Goal: Task Accomplishment & Management: Use online tool/utility

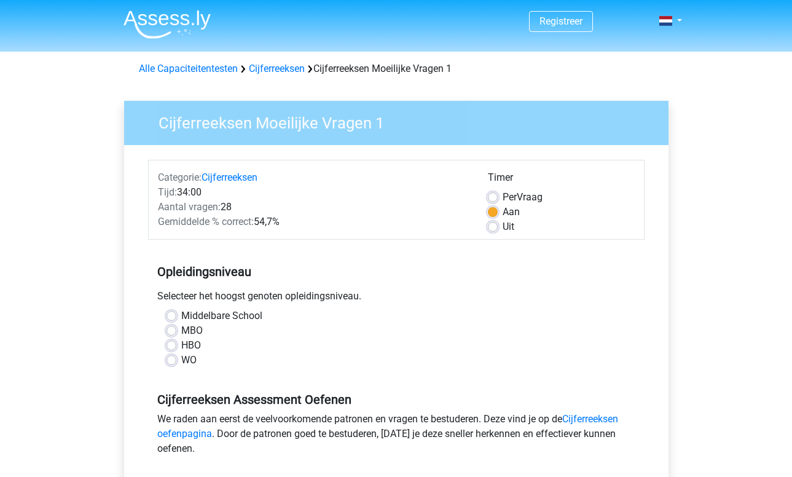
click at [181, 360] on label "WO" at bounding box center [188, 360] width 15 height 15
click at [176, 360] on input "WO" at bounding box center [171, 359] width 10 height 12
radio input "true"
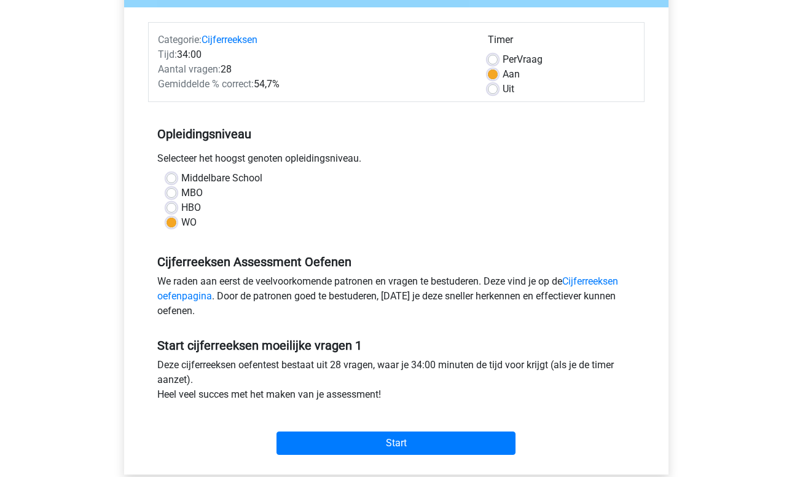
scroll to position [162, 0]
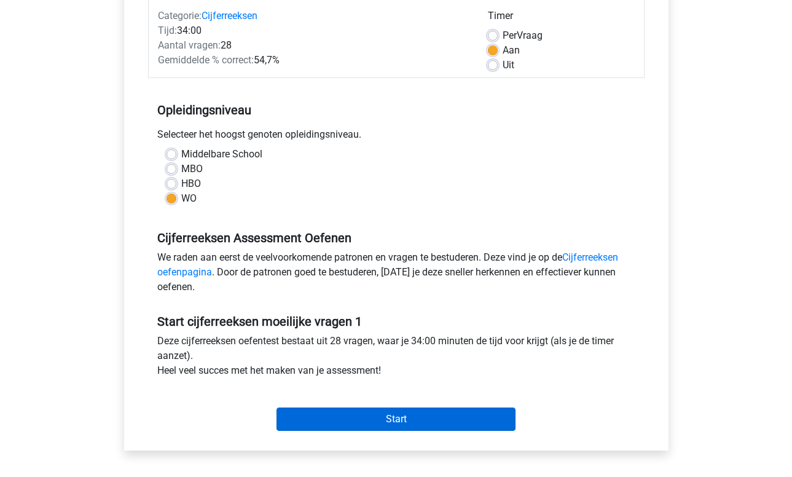
click at [396, 423] on input "Start" at bounding box center [395, 418] width 239 height 23
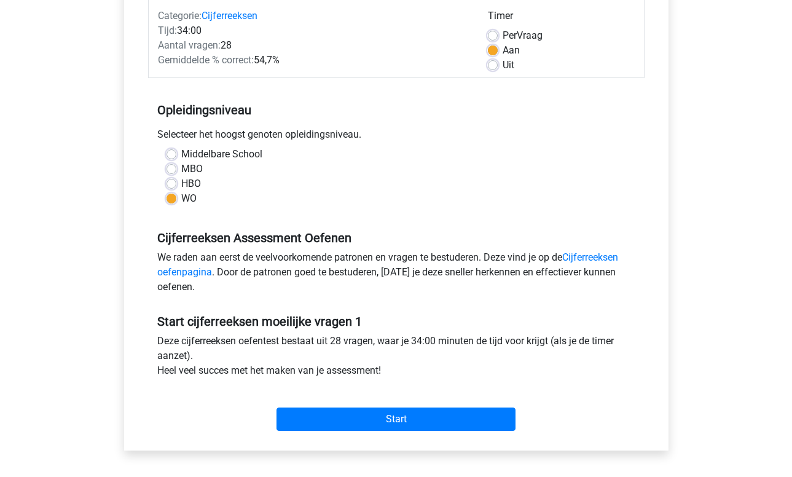
click at [179, 183] on div "HBO" at bounding box center [396, 183] width 460 height 15
click at [181, 182] on label "HBO" at bounding box center [191, 183] width 20 height 15
click at [174, 182] on input "HBO" at bounding box center [171, 182] width 10 height 12
radio input "true"
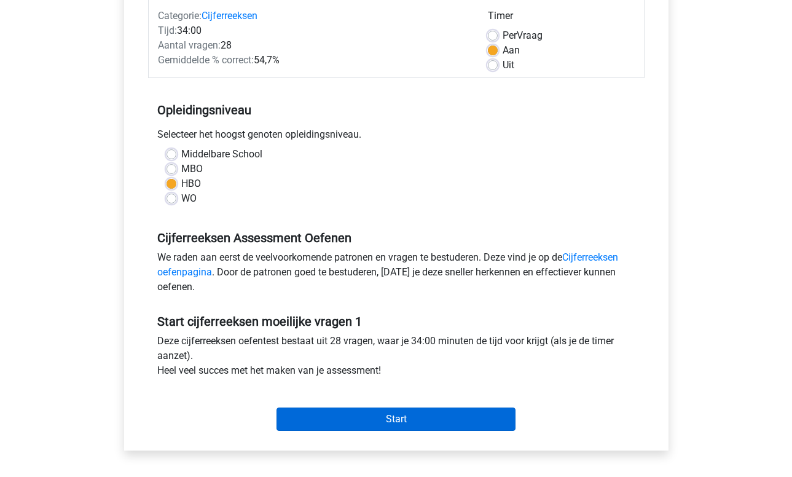
click at [413, 426] on input "Start" at bounding box center [395, 418] width 239 height 23
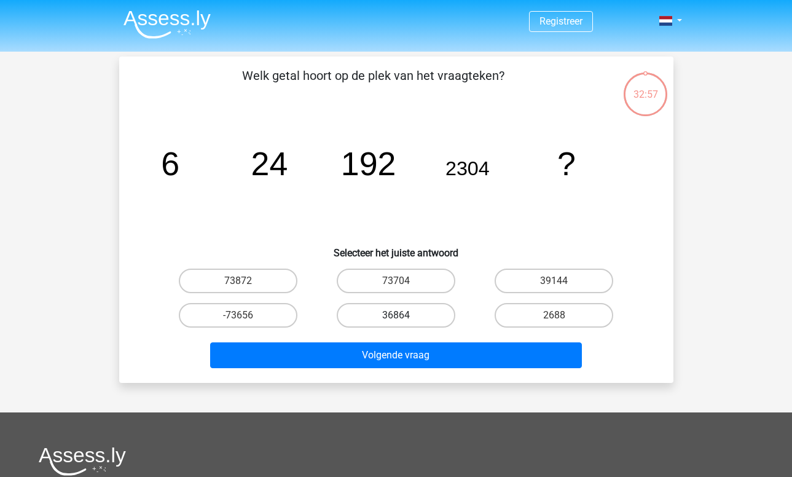
click at [414, 313] on label "36864" at bounding box center [396, 315] width 119 height 25
click at [404, 315] on input "36864" at bounding box center [400, 319] width 8 height 8
radio input "true"
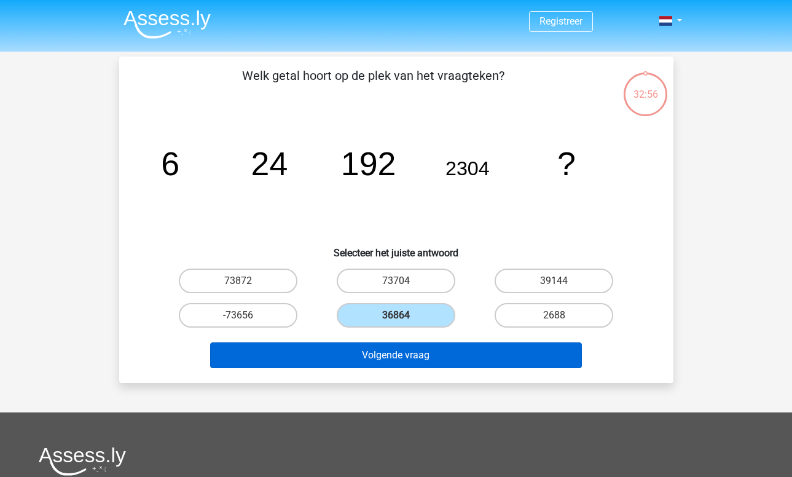
click at [417, 356] on button "Volgende vraag" at bounding box center [396, 355] width 372 height 26
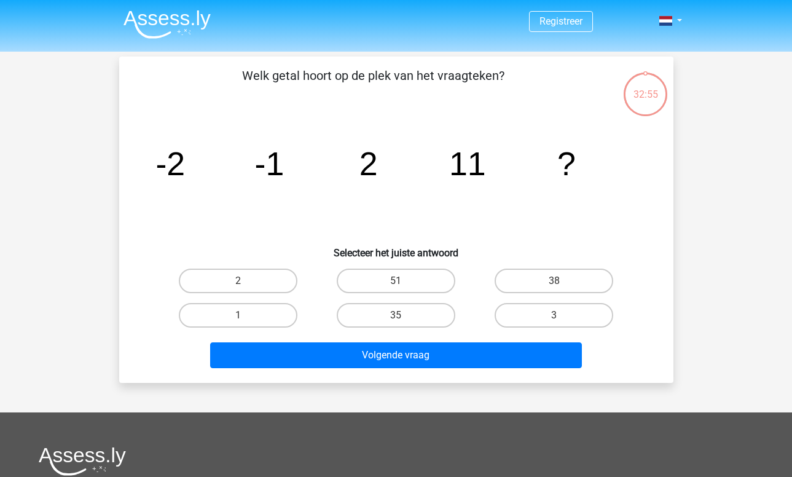
scroll to position [57, 0]
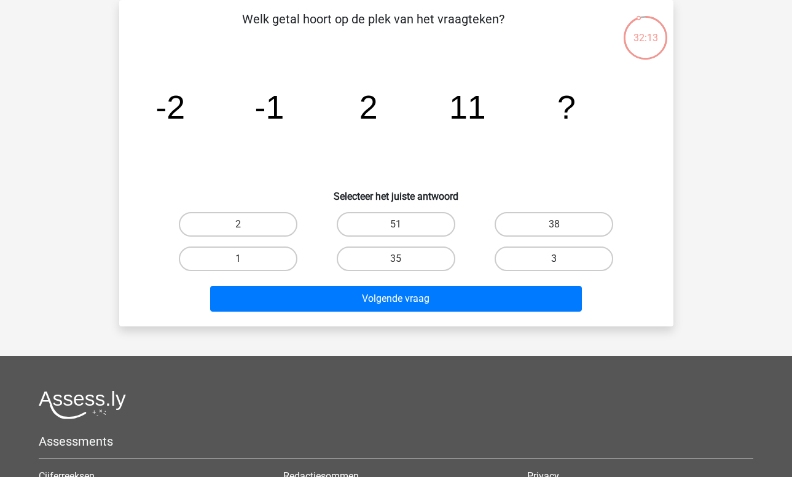
click at [551, 253] on label "3" at bounding box center [554, 258] width 119 height 25
click at [554, 259] on input "3" at bounding box center [558, 263] width 8 height 8
radio input "true"
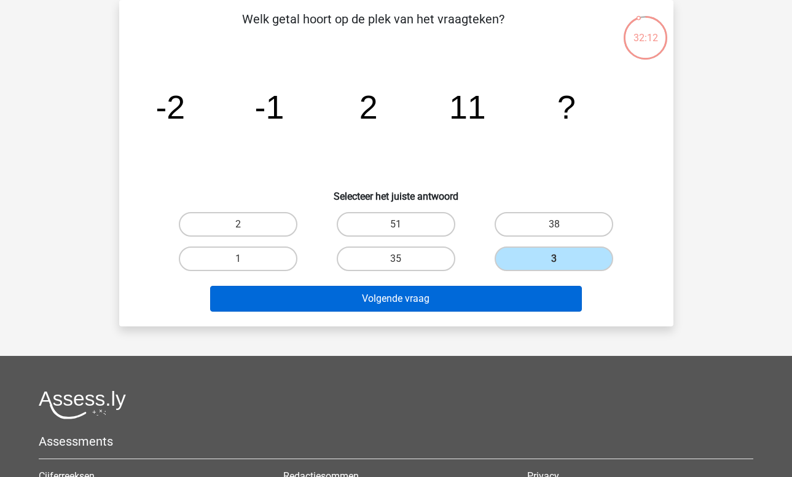
click at [452, 297] on button "Volgende vraag" at bounding box center [396, 299] width 372 height 26
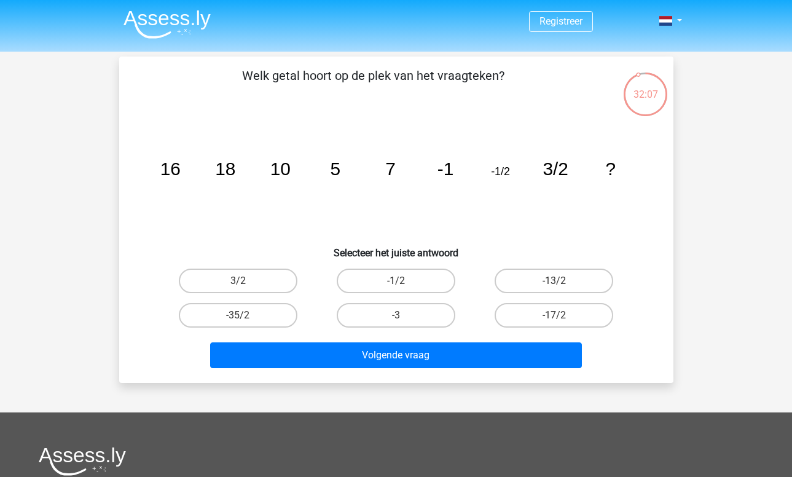
scroll to position [22, 0]
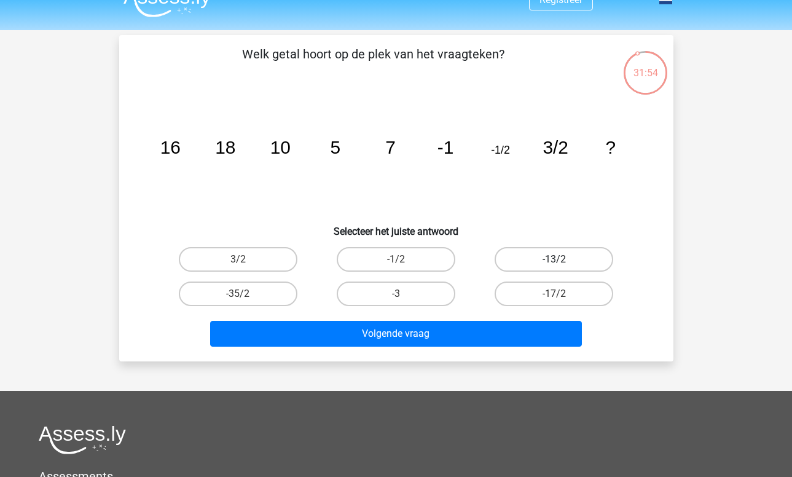
click at [546, 256] on label "-13/2" at bounding box center [554, 259] width 119 height 25
click at [554, 259] on input "-13/2" at bounding box center [558, 263] width 8 height 8
radio input "true"
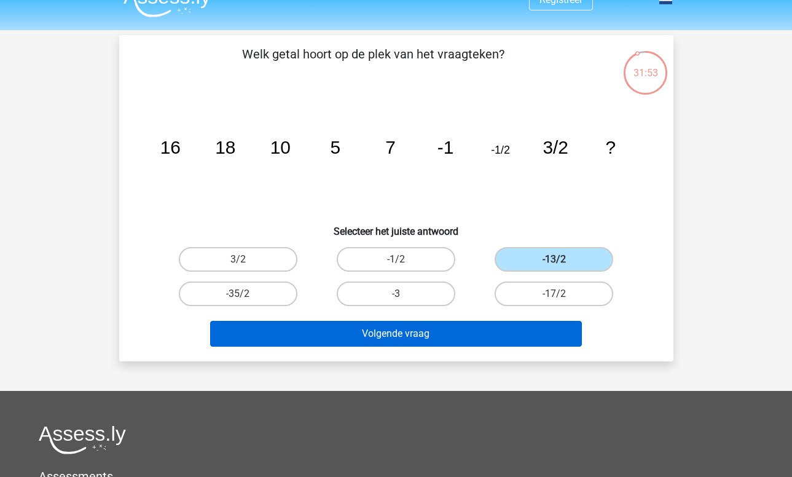
click at [462, 329] on button "Volgende vraag" at bounding box center [396, 334] width 372 height 26
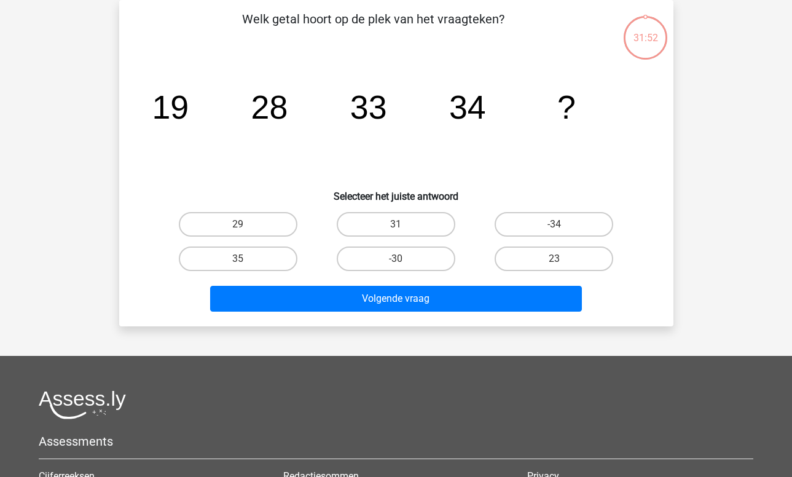
scroll to position [76, 0]
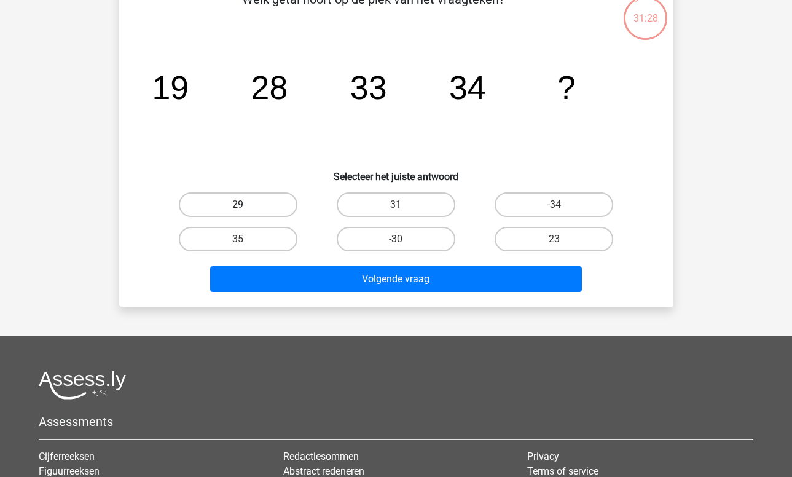
click at [276, 205] on label "29" at bounding box center [238, 204] width 119 height 25
click at [246, 205] on input "29" at bounding box center [242, 209] width 8 height 8
radio input "true"
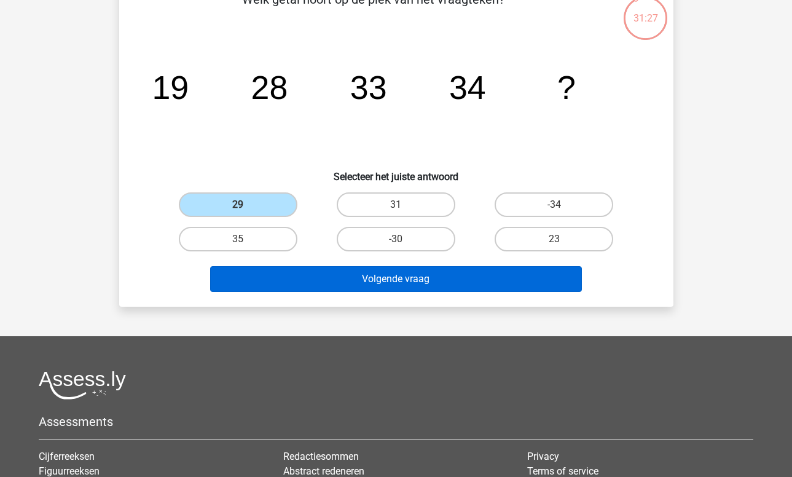
click at [397, 282] on button "Volgende vraag" at bounding box center [396, 279] width 372 height 26
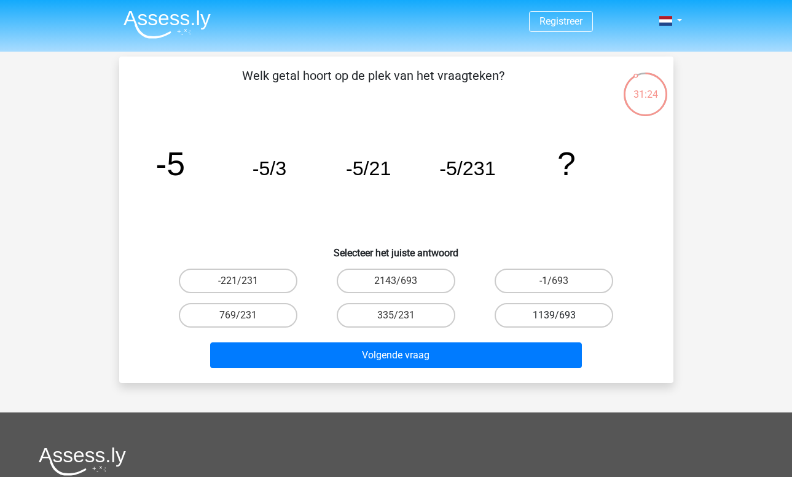
scroll to position [21, 0]
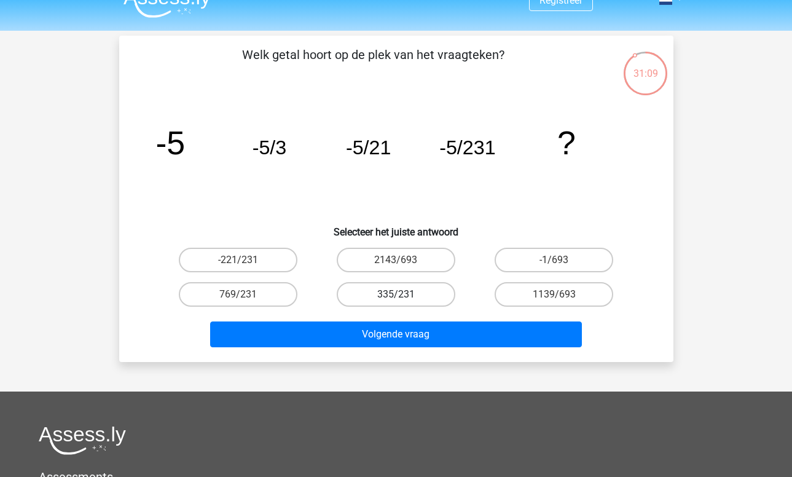
click at [415, 300] on label "335/231" at bounding box center [396, 294] width 119 height 25
click at [404, 300] on input "335/231" at bounding box center [400, 298] width 8 height 8
radio input "true"
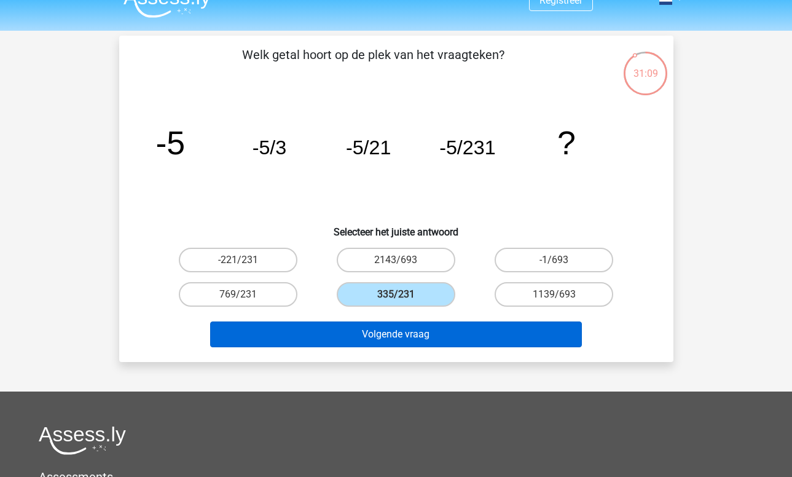
click at [436, 334] on button "Volgende vraag" at bounding box center [396, 334] width 372 height 26
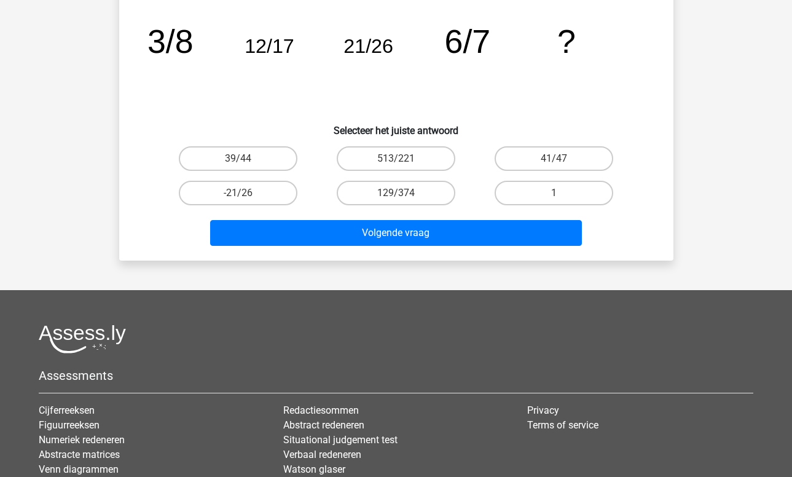
scroll to position [0, 0]
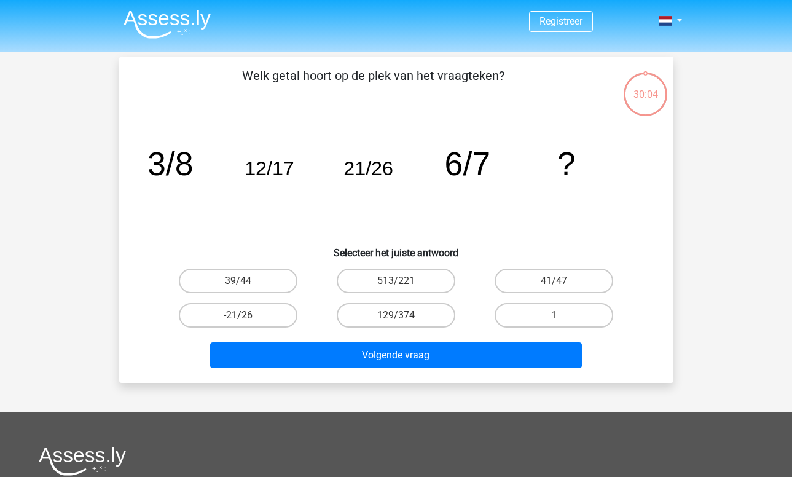
click at [557, 315] on input "1" at bounding box center [558, 319] width 8 height 8
radio input "true"
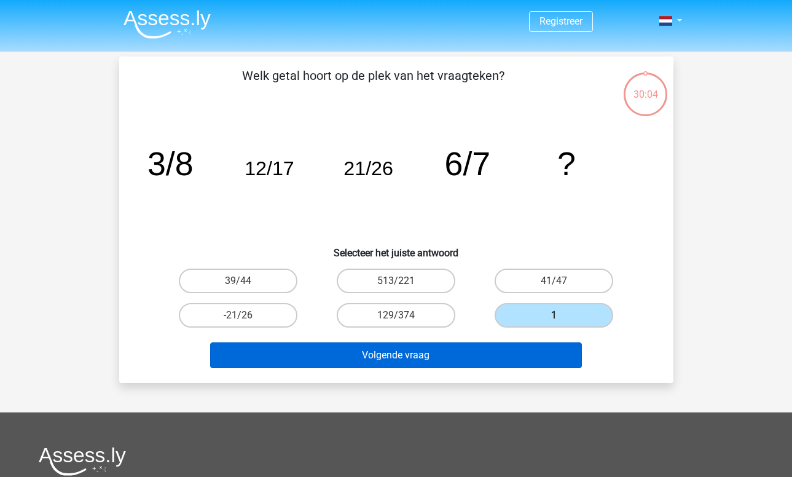
click at [410, 348] on button "Volgende vraag" at bounding box center [396, 355] width 372 height 26
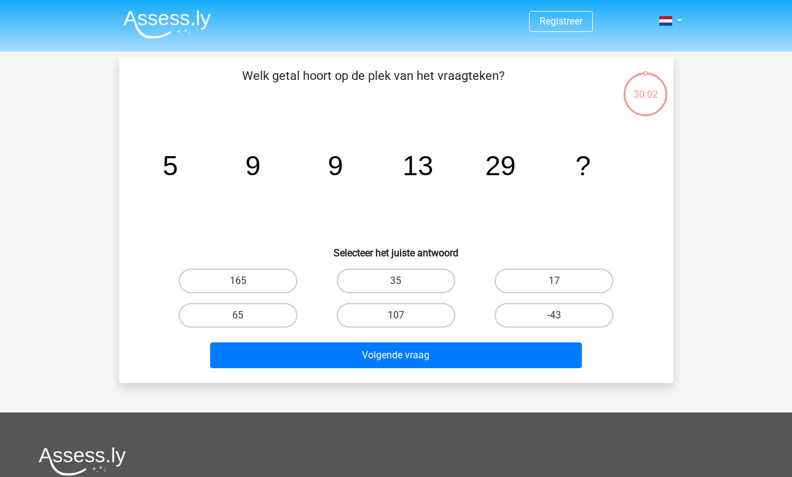
scroll to position [57, 0]
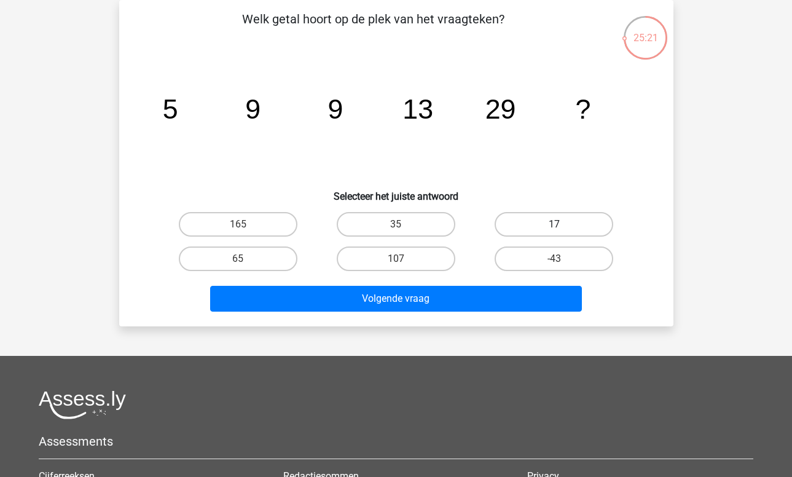
click at [591, 232] on label "17" at bounding box center [554, 224] width 119 height 25
click at [562, 232] on input "17" at bounding box center [558, 228] width 8 height 8
radio input "true"
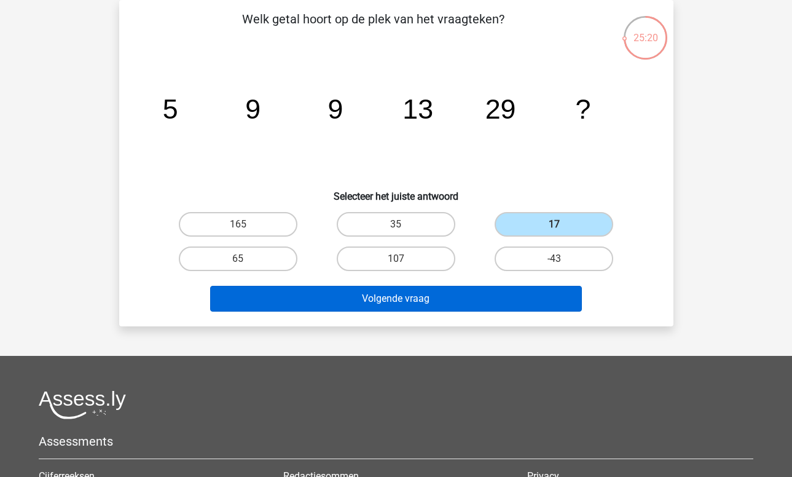
click at [472, 291] on button "Volgende vraag" at bounding box center [396, 299] width 372 height 26
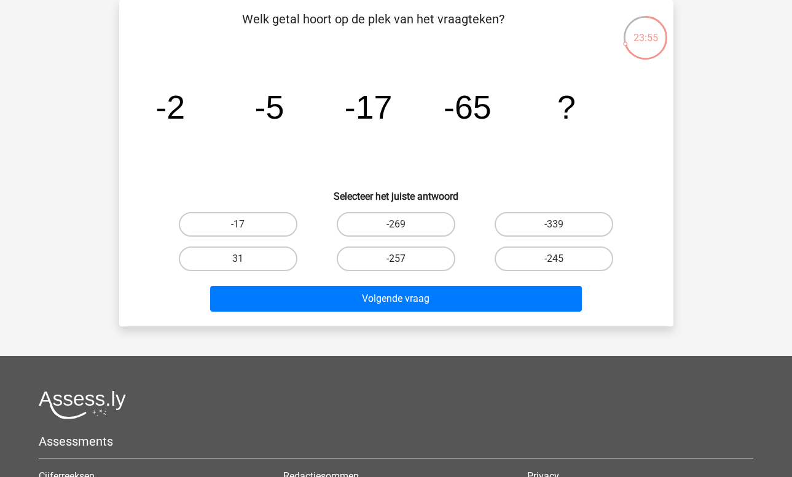
click at [420, 259] on label "-257" at bounding box center [396, 258] width 119 height 25
click at [404, 259] on input "-257" at bounding box center [400, 263] width 8 height 8
radio input "true"
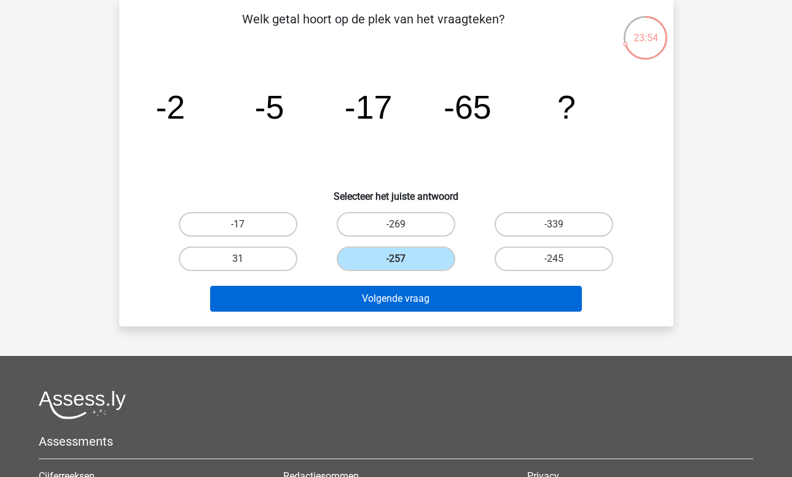
click at [429, 289] on button "Volgende vraag" at bounding box center [396, 299] width 372 height 26
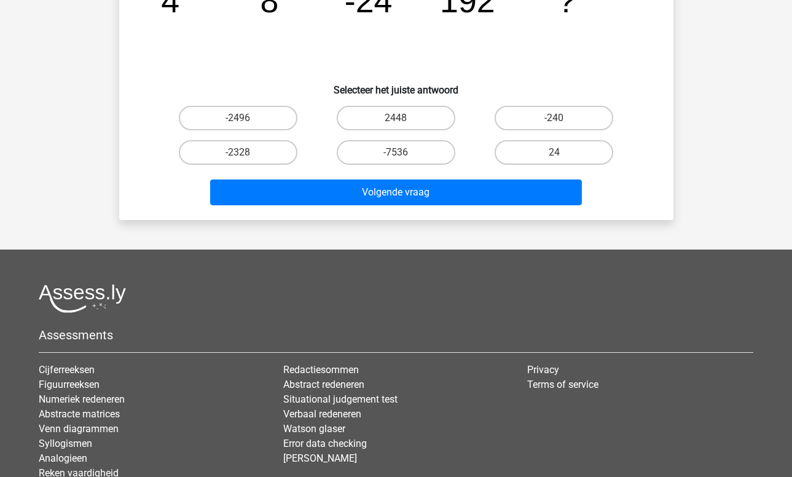
scroll to position [0, 0]
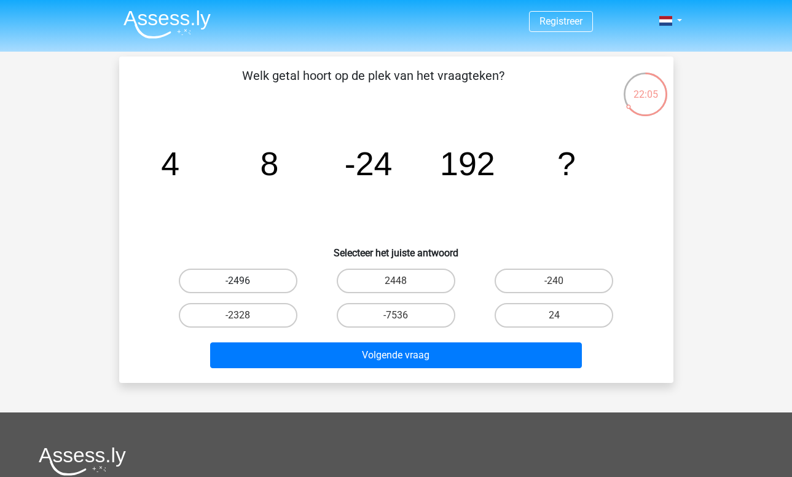
click at [248, 276] on label "-2496" at bounding box center [238, 280] width 119 height 25
click at [246, 281] on input "-2496" at bounding box center [242, 285] width 8 height 8
radio input "true"
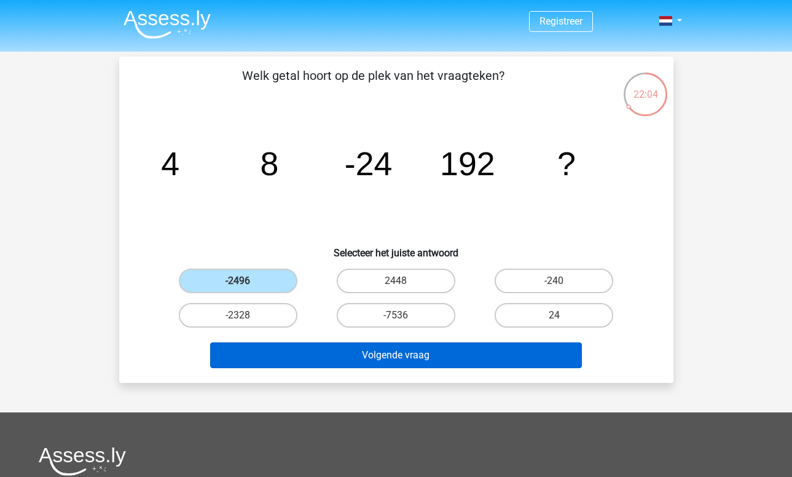
click at [410, 351] on button "Volgende vraag" at bounding box center [396, 355] width 372 height 26
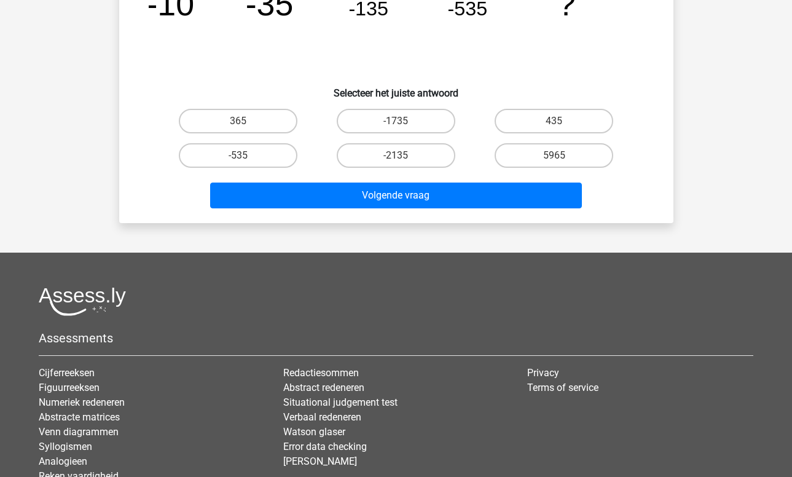
scroll to position [52, 0]
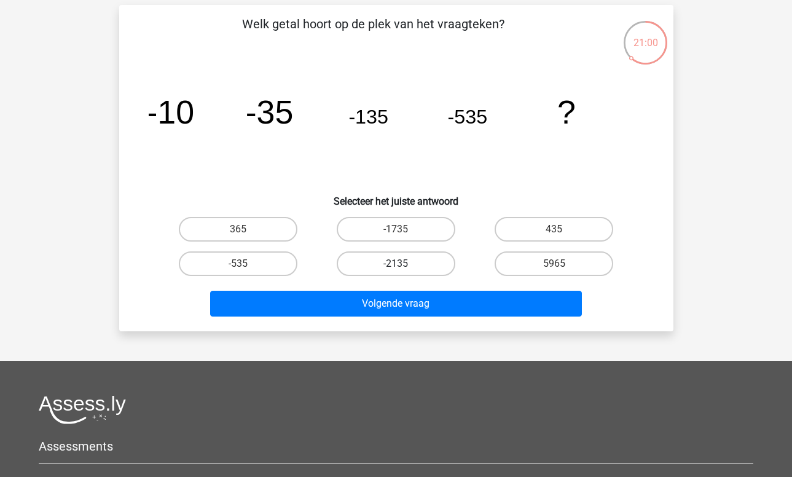
click at [424, 270] on label "-2135" at bounding box center [396, 263] width 119 height 25
click at [404, 270] on input "-2135" at bounding box center [400, 268] width 8 height 8
radio input "true"
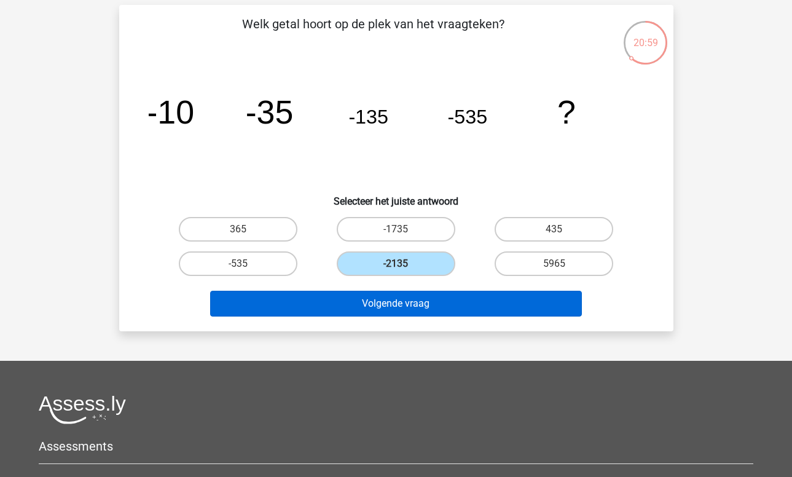
click at [434, 298] on button "Volgende vraag" at bounding box center [396, 304] width 372 height 26
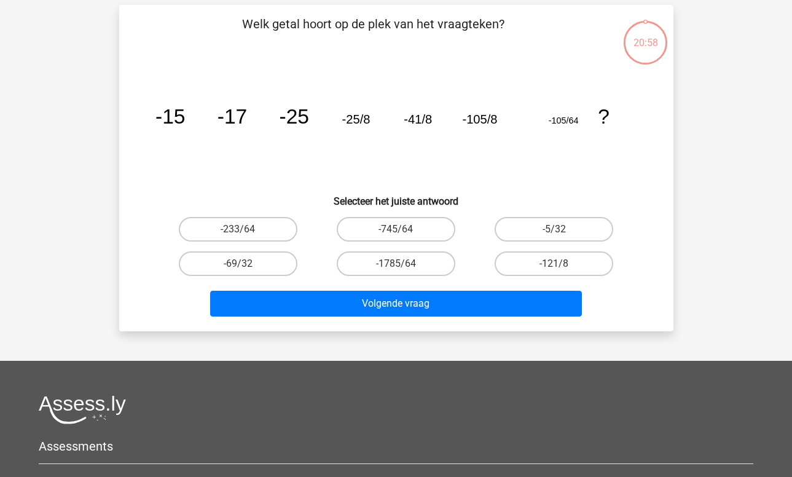
scroll to position [57, 0]
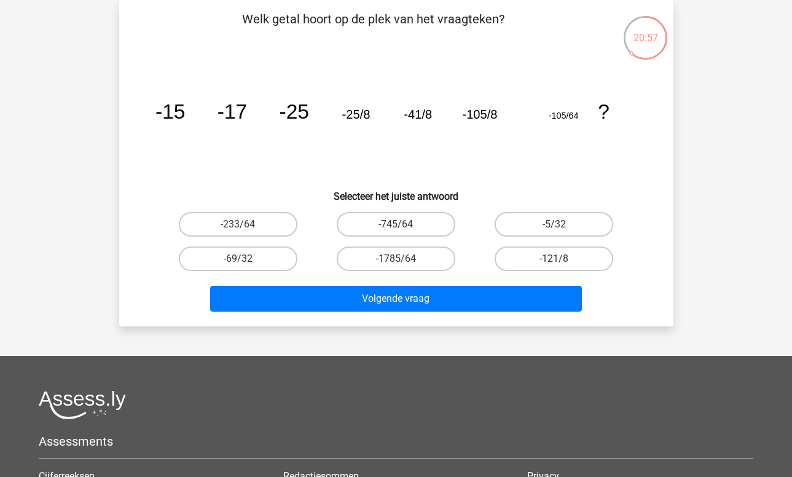
drag, startPoint x: 424, startPoint y: 264, endPoint x: 427, endPoint y: 272, distance: 8.6
click at [424, 264] on label "-1785/64" at bounding box center [396, 258] width 119 height 25
click at [404, 264] on input "-1785/64" at bounding box center [400, 263] width 8 height 8
radio input "true"
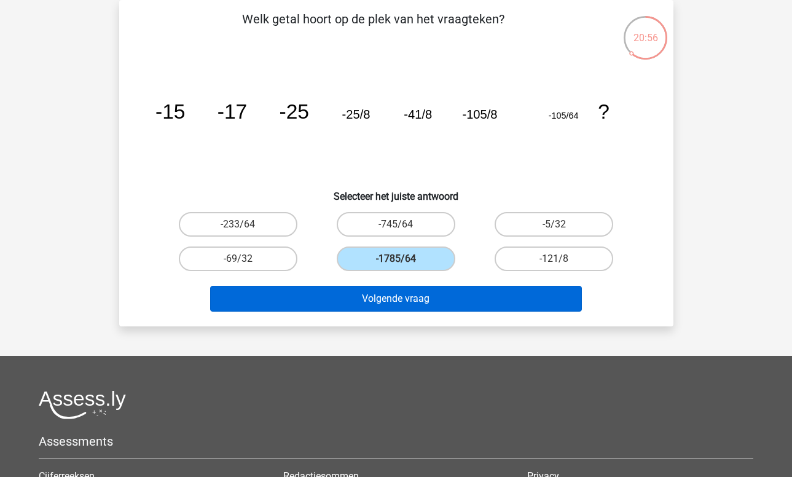
click at [435, 296] on button "Volgende vraag" at bounding box center [396, 299] width 372 height 26
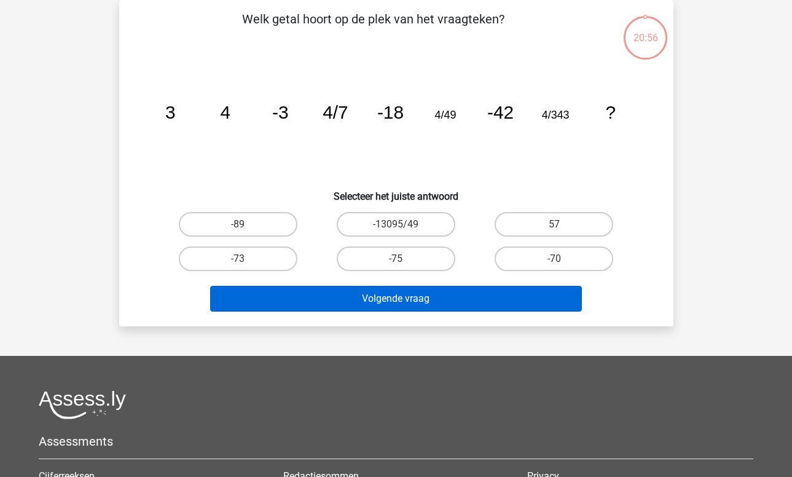
scroll to position [0, 0]
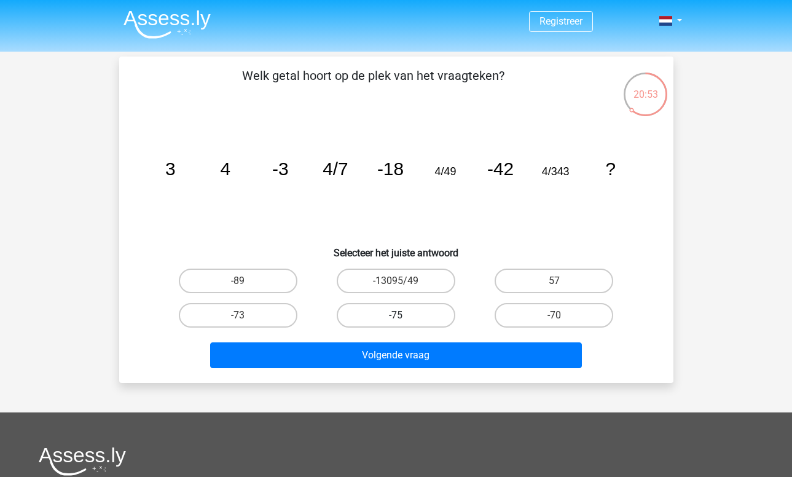
click at [424, 309] on label "-75" at bounding box center [396, 315] width 119 height 25
click at [404, 315] on input "-75" at bounding box center [400, 319] width 8 height 8
radio input "true"
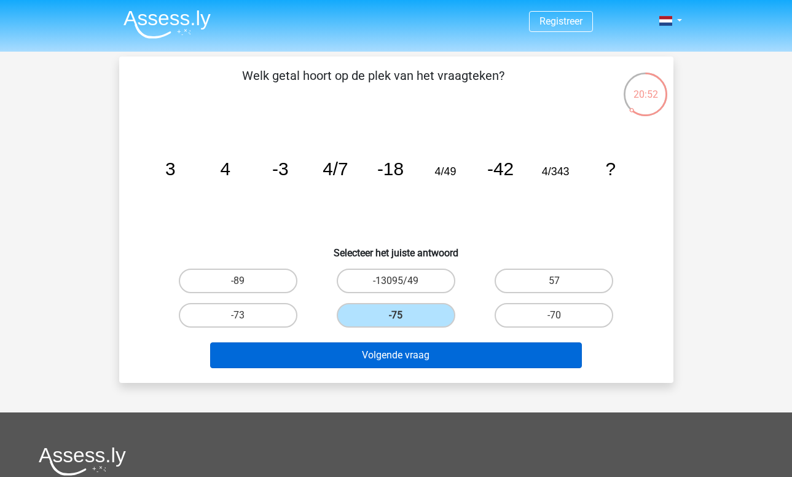
click at [442, 356] on button "Volgende vraag" at bounding box center [396, 355] width 372 height 26
